Goal: Transaction & Acquisition: Purchase product/service

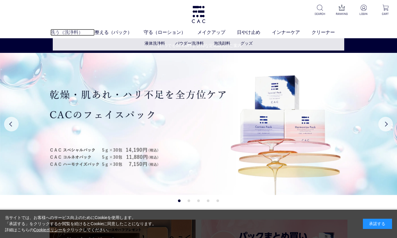
click at [75, 31] on link "洗う（洗浄料）" at bounding box center [72, 32] width 44 height 7
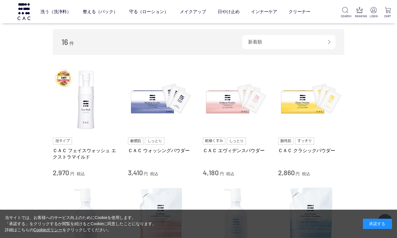
scroll to position [86, 0]
drag, startPoint x: 204, startPoint y: 172, endPoint x: 218, endPoint y: 172, distance: 14.6
click at [218, 172] on span "4,180" at bounding box center [211, 172] width 16 height 8
copy span "4,180"
